Goal: Task Accomplishment & Management: Manage account settings

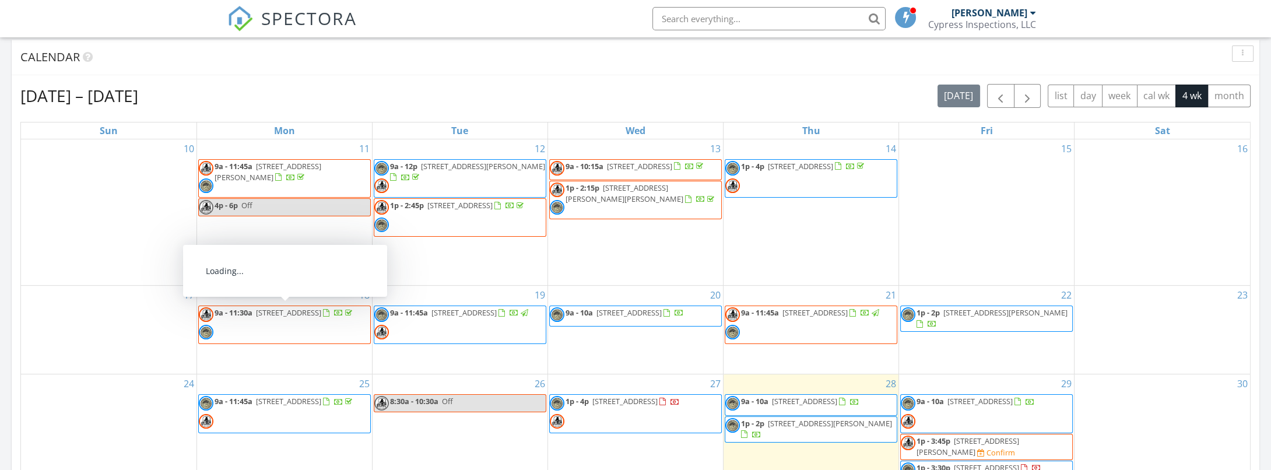
scroll to position [486, 0]
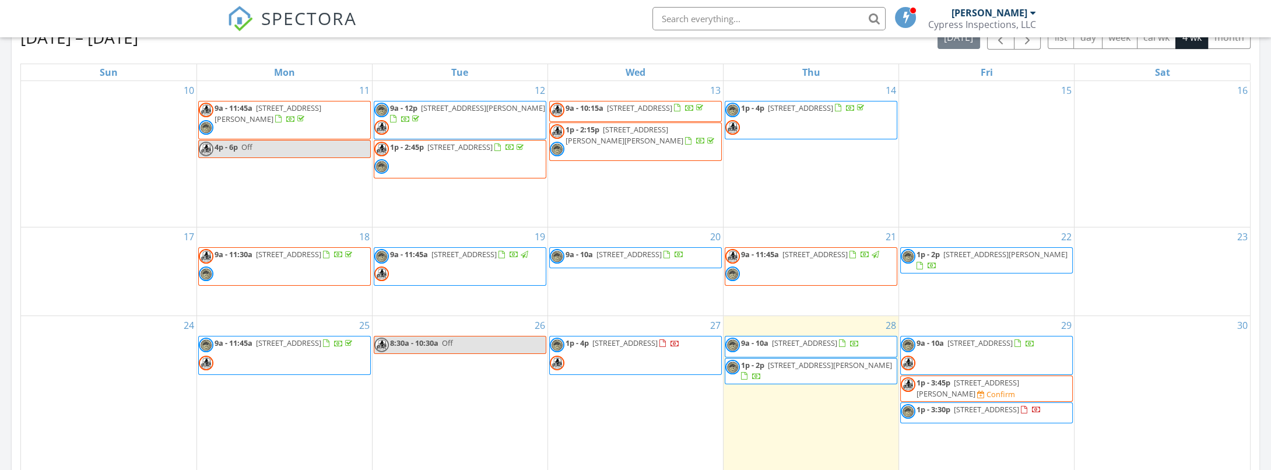
click at [629, 338] on span "[STREET_ADDRESS]" at bounding box center [624, 343] width 65 height 10
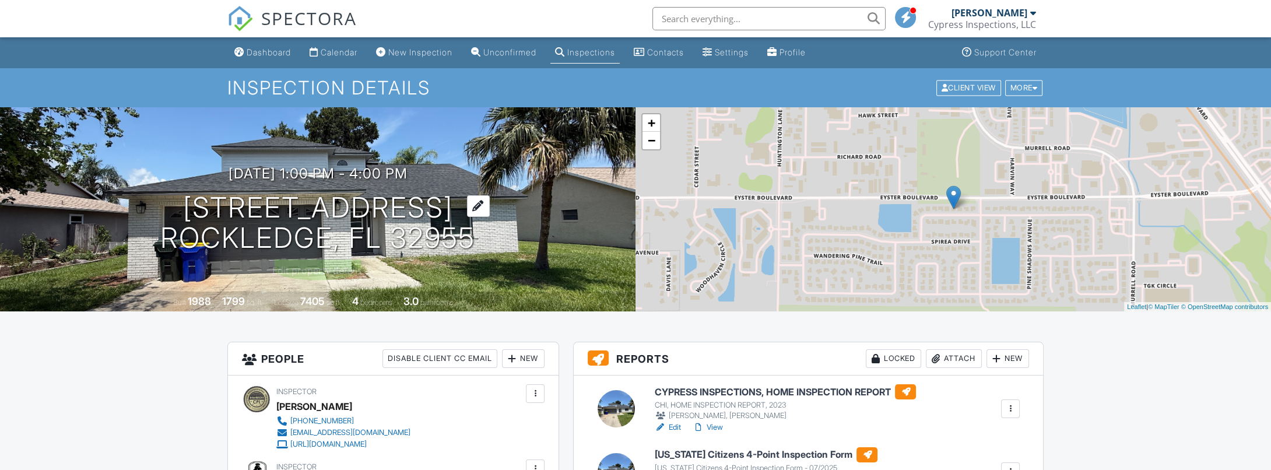
click at [296, 213] on h1 "[STREET_ADDRESS] [GEOGRAPHIC_DATA], FL 32955" at bounding box center [317, 223] width 315 height 62
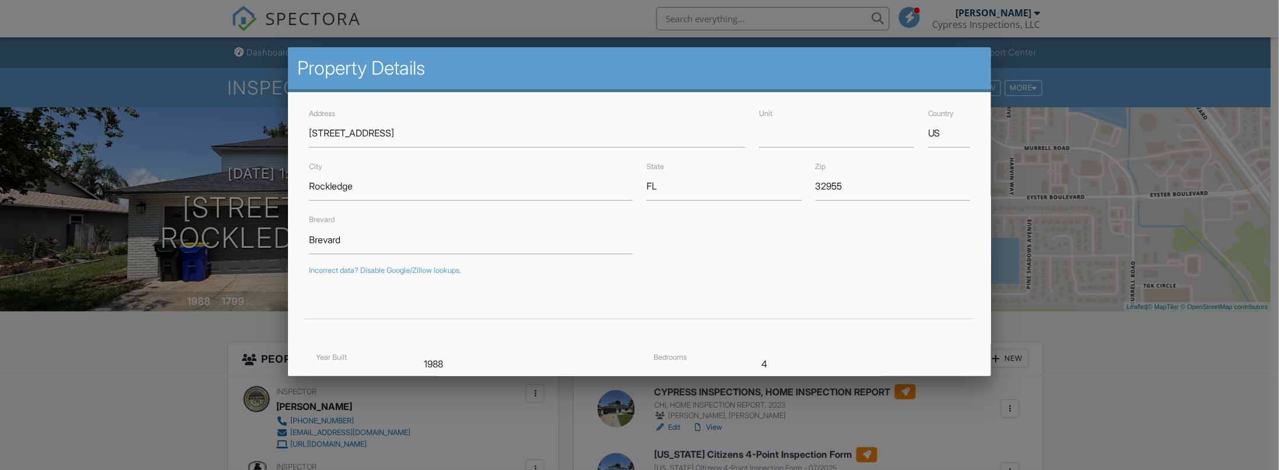
click at [178, 410] on div at bounding box center [639, 236] width 1279 height 588
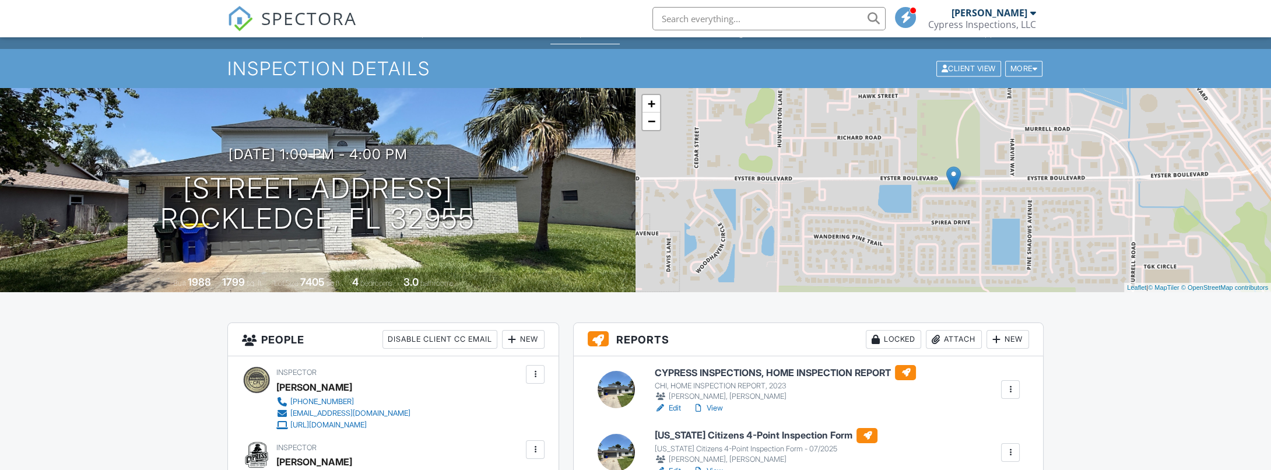
scroll to position [38, 0]
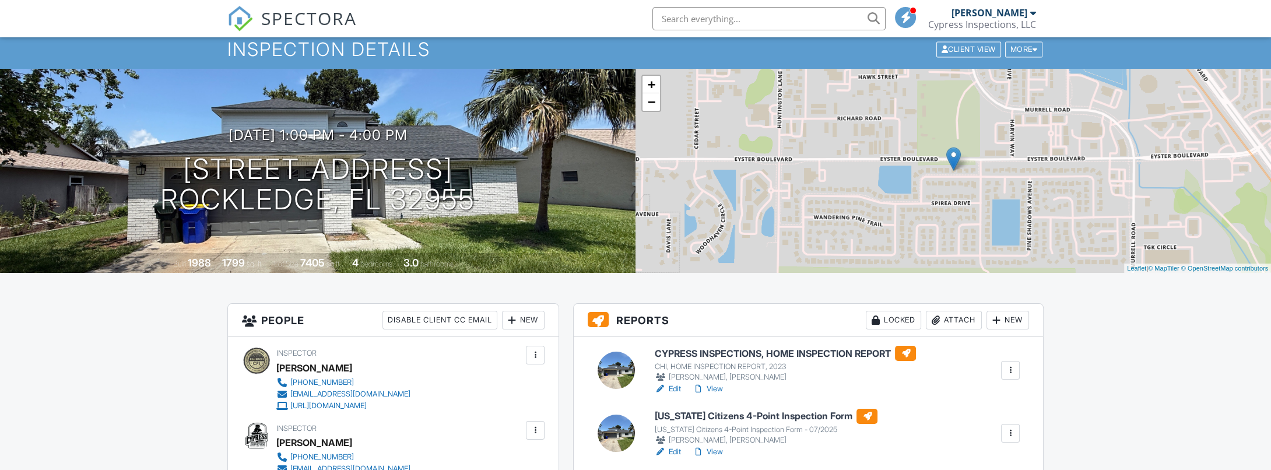
click at [747, 350] on h6 "CYPRESS INSPECTIONS, HOME INSPECTION REPORT" at bounding box center [785, 353] width 262 height 15
